Goal: Check status: Check status

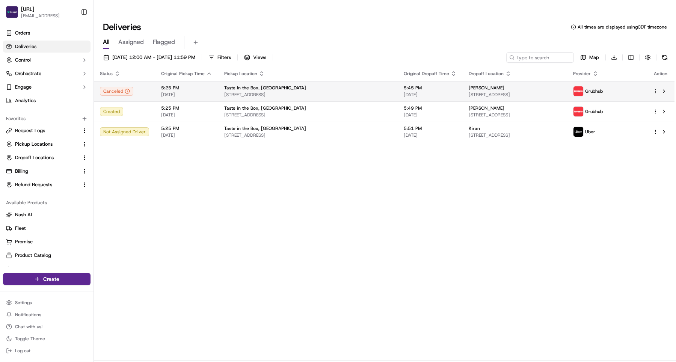
click at [329, 92] on span "[STREET_ADDRESS]" at bounding box center [307, 95] width 167 height 6
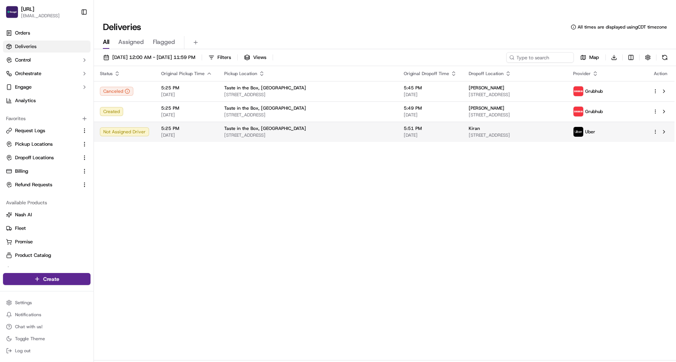
click at [323, 132] on span "[STREET_ADDRESS]" at bounding box center [307, 135] width 167 height 6
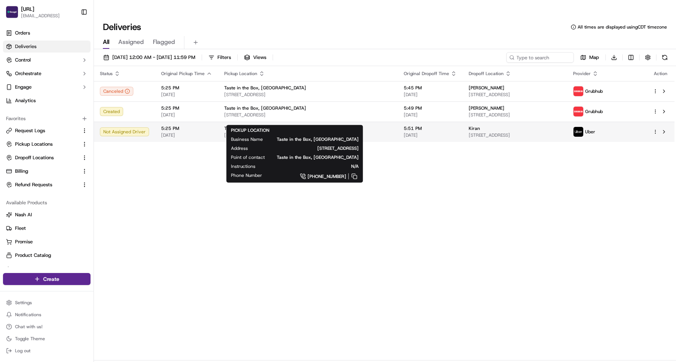
click at [326, 132] on span "[STREET_ADDRESS]" at bounding box center [307, 135] width 167 height 6
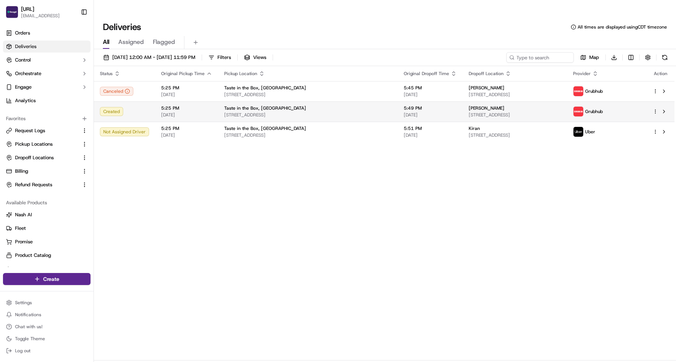
click at [330, 112] on span "[STREET_ADDRESS]" at bounding box center [307, 115] width 167 height 6
click at [340, 112] on span "[STREET_ADDRESS]" at bounding box center [307, 115] width 167 height 6
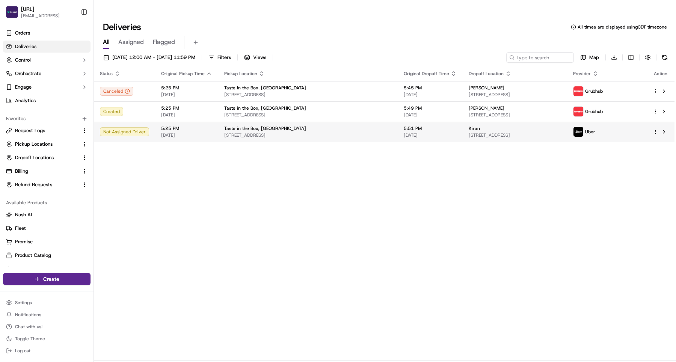
click at [332, 125] on div "Taste in the Box, [GEOGRAPHIC_DATA]" at bounding box center [307, 128] width 167 height 6
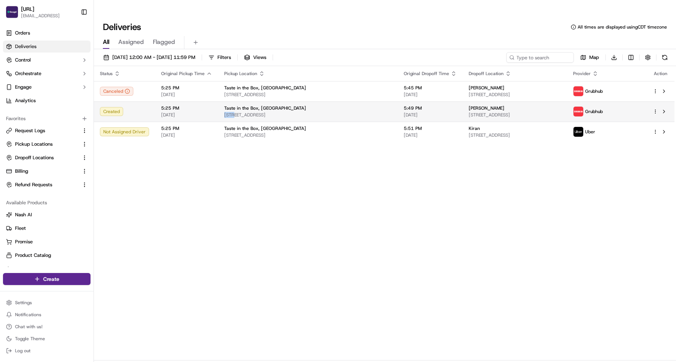
click at [329, 112] on span "[STREET_ADDRESS]" at bounding box center [307, 115] width 167 height 6
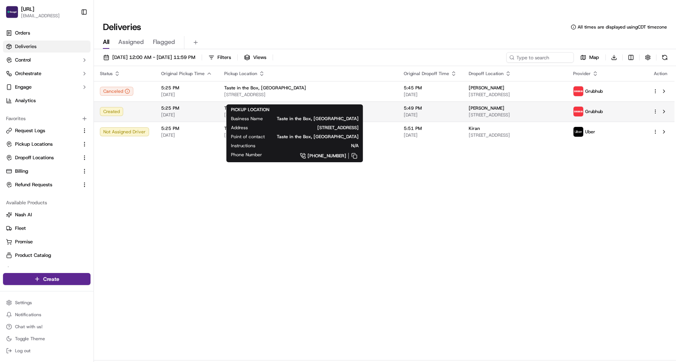
click at [327, 112] on span "[STREET_ADDRESS]" at bounding box center [307, 115] width 167 height 6
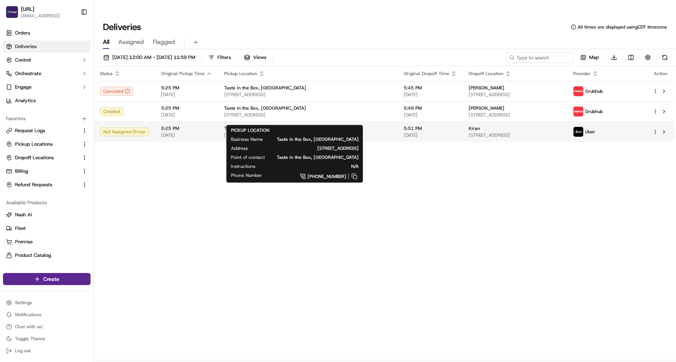
click at [361, 132] on span "[STREET_ADDRESS]" at bounding box center [307, 135] width 167 height 6
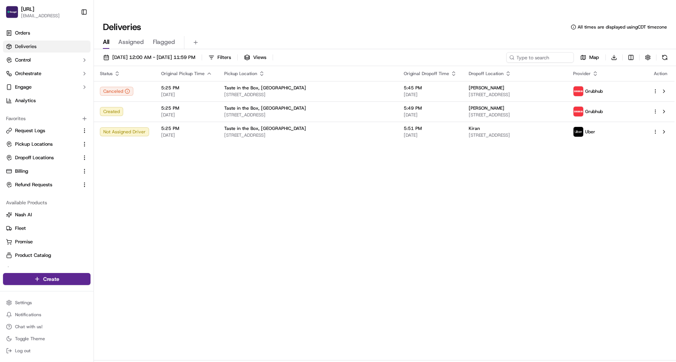
click at [360, 112] on span "[STREET_ADDRESS]" at bounding box center [307, 115] width 167 height 6
click at [338, 132] on span "[STREET_ADDRESS]" at bounding box center [307, 135] width 167 height 6
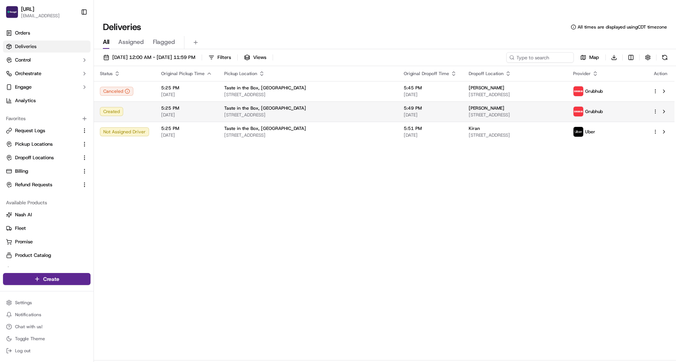
click at [339, 112] on span "[STREET_ADDRESS]" at bounding box center [307, 115] width 167 height 6
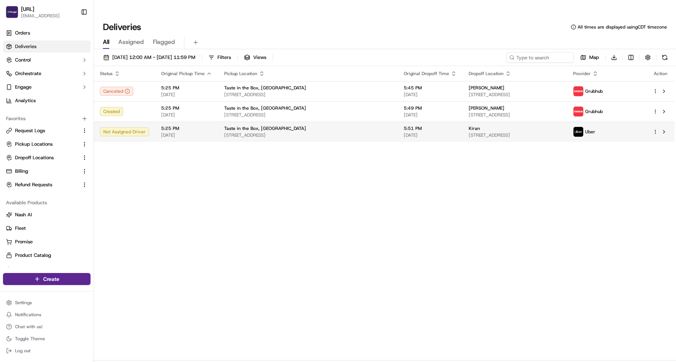
click at [327, 132] on span "[STREET_ADDRESS]" at bounding box center [307, 135] width 167 height 6
